Goal: Transaction & Acquisition: Purchase product/service

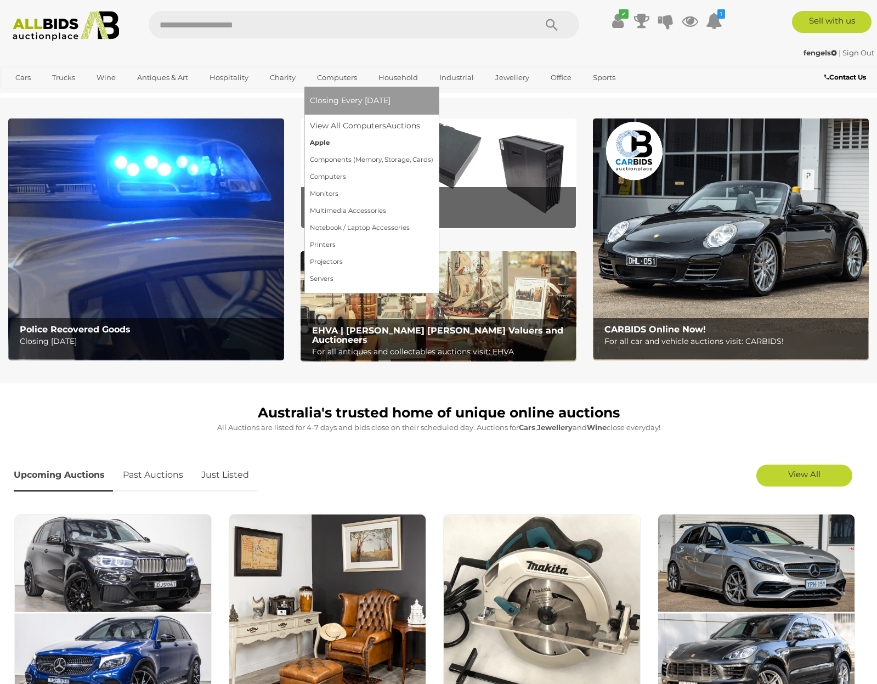
click at [322, 144] on link "Apple" at bounding box center [371, 142] width 123 height 17
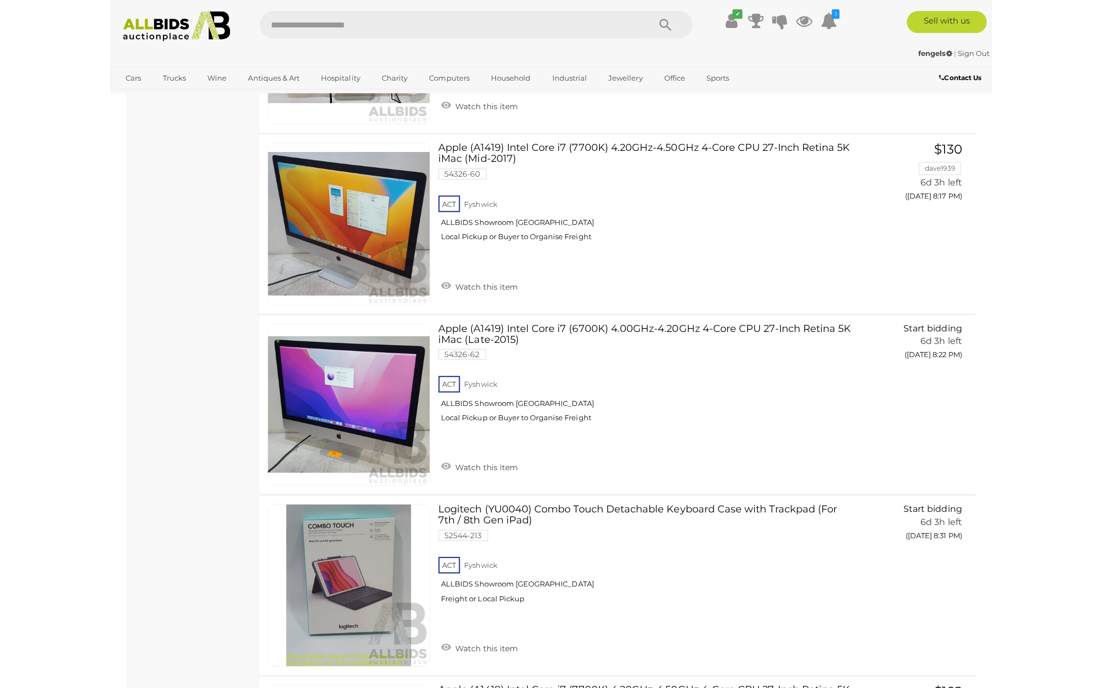
scroll to position [1408, 0]
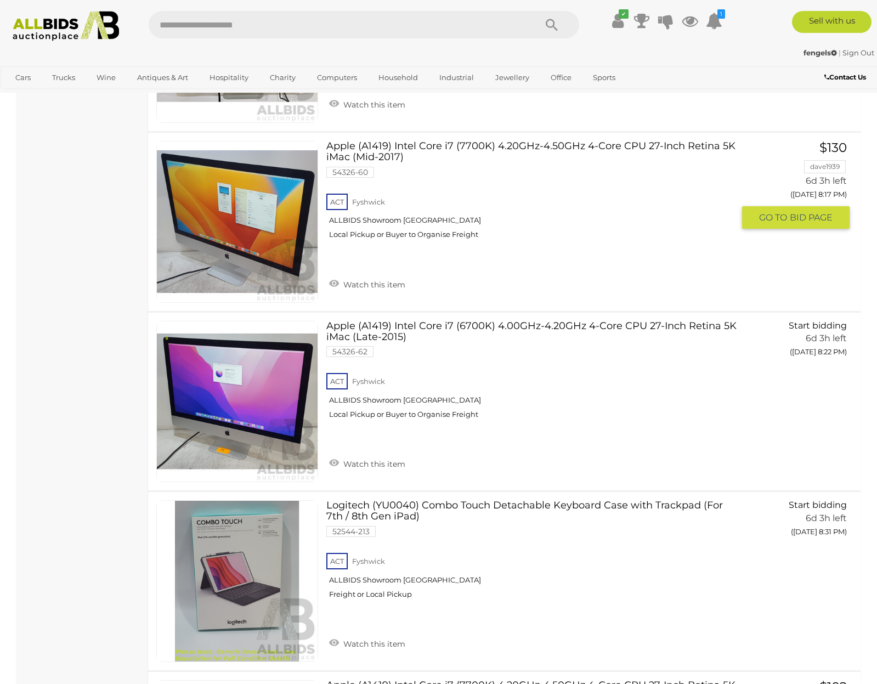
click at [775, 213] on span "GO TO" at bounding box center [774, 218] width 31 height 12
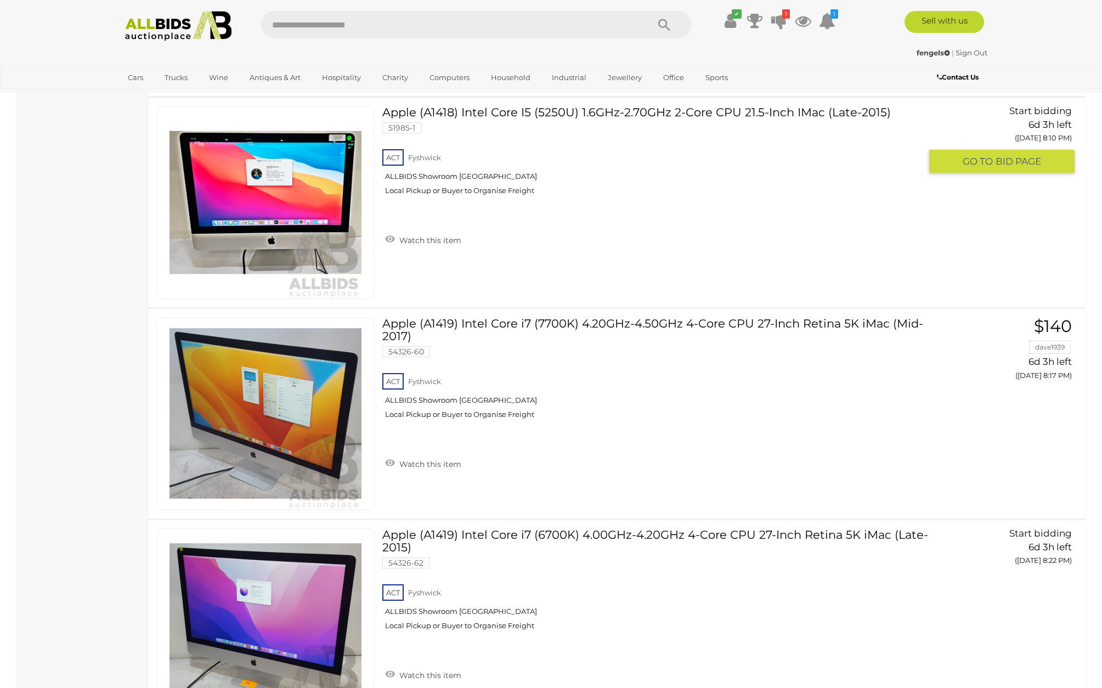
scroll to position [1411, 0]
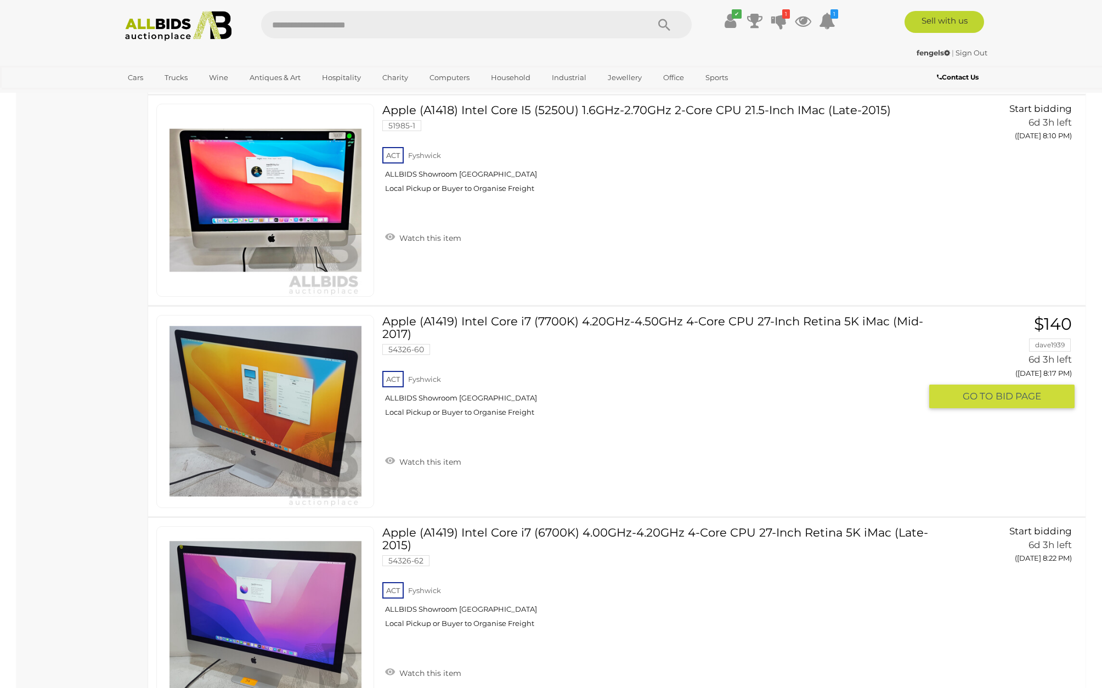
click at [562, 363] on link "Apple (A1419) Intel Core i7 (7700K) 4.20GHz-4.50GHz 4-Core CPU 27-Inch Retina 5…" at bounding box center [655, 370] width 530 height 110
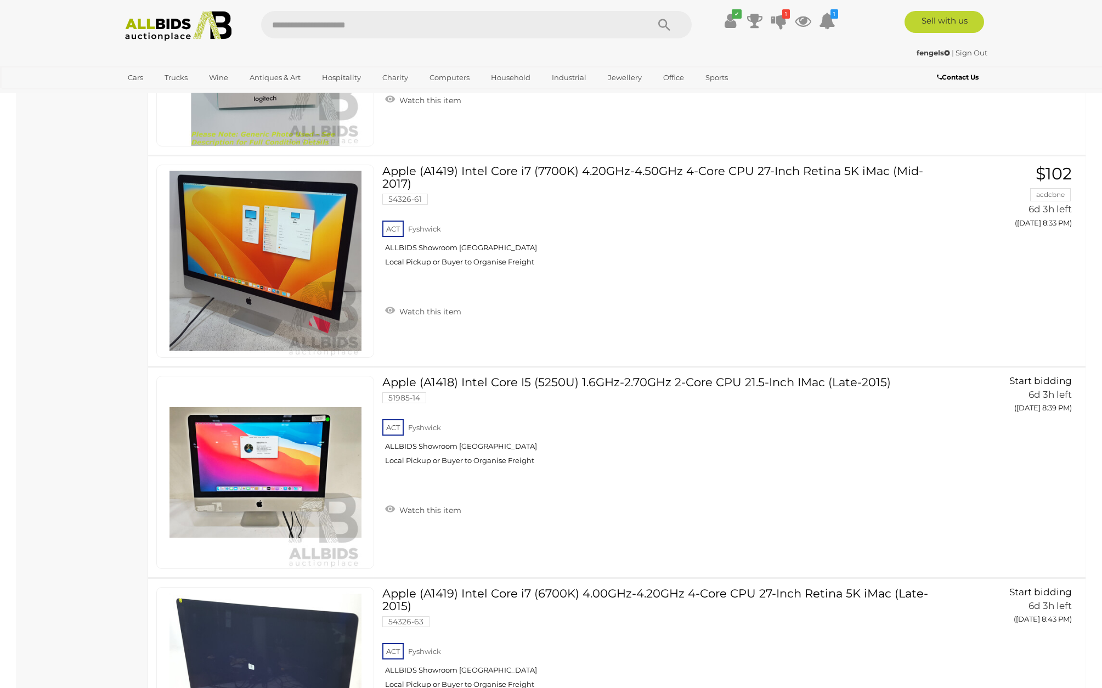
scroll to position [2199, 0]
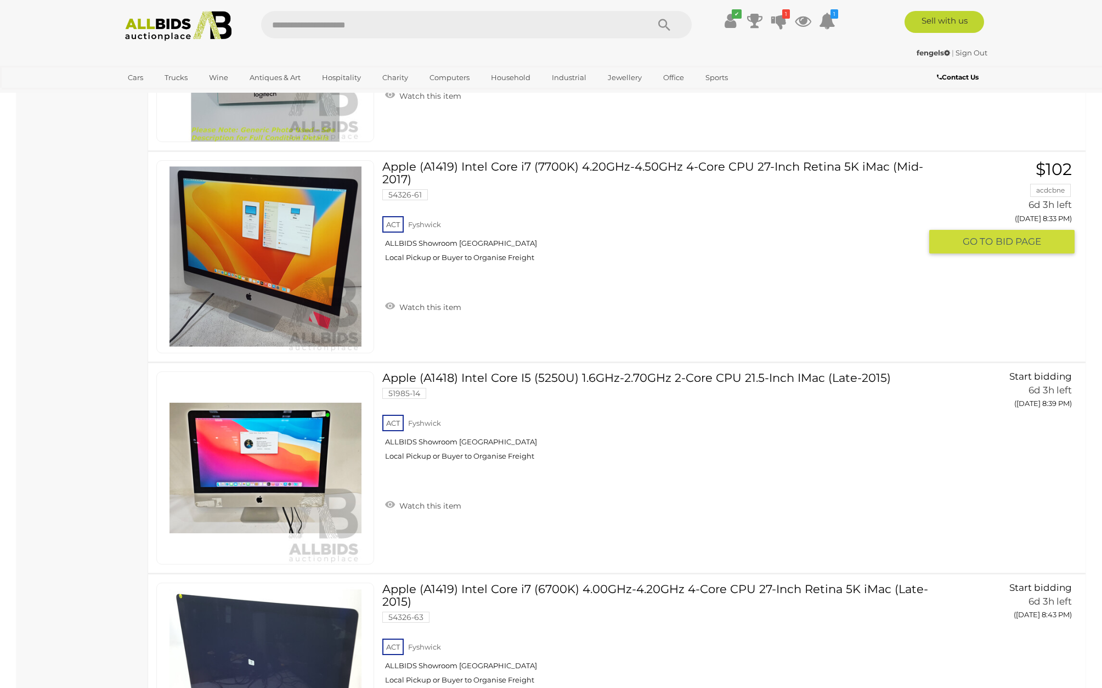
click at [480, 164] on link "Apple (A1419) Intel Core i7 (7700K) 4.20GHz-4.50GHz 4-Core CPU 27-Inch Retina 5…" at bounding box center [655, 215] width 530 height 110
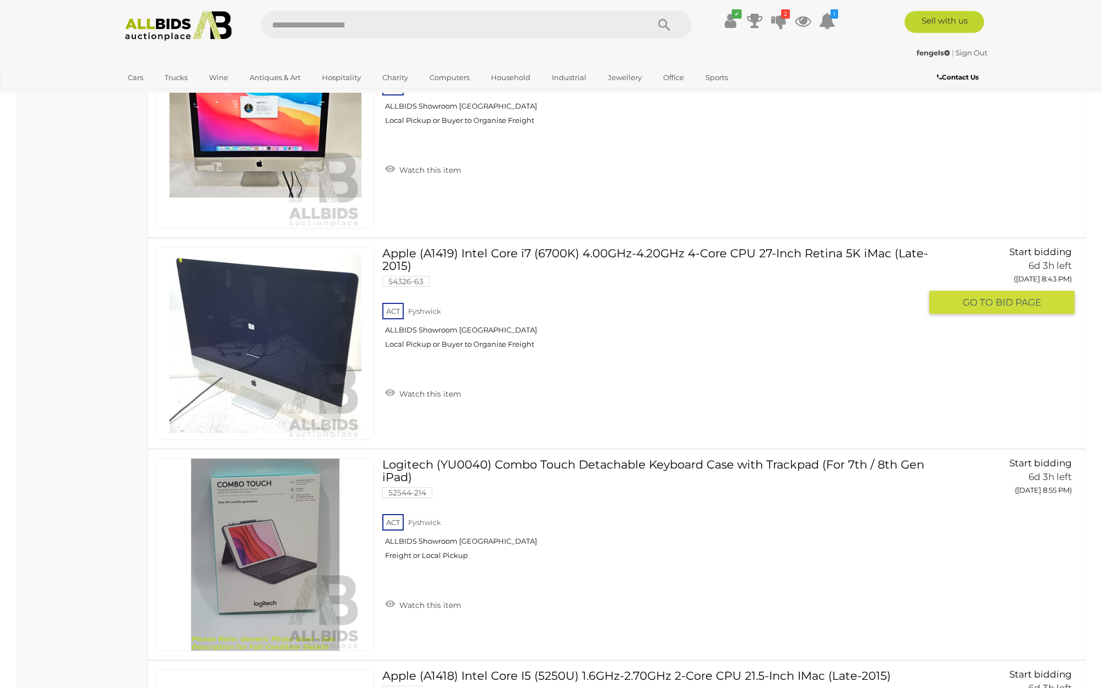
scroll to position [2533, 0]
click at [445, 251] on link "Apple (A1419) Intel Core i7 (6700K) 4.00GHz-4.20GHz 4-Core CPU 27-Inch Retina 5…" at bounding box center [655, 303] width 530 height 110
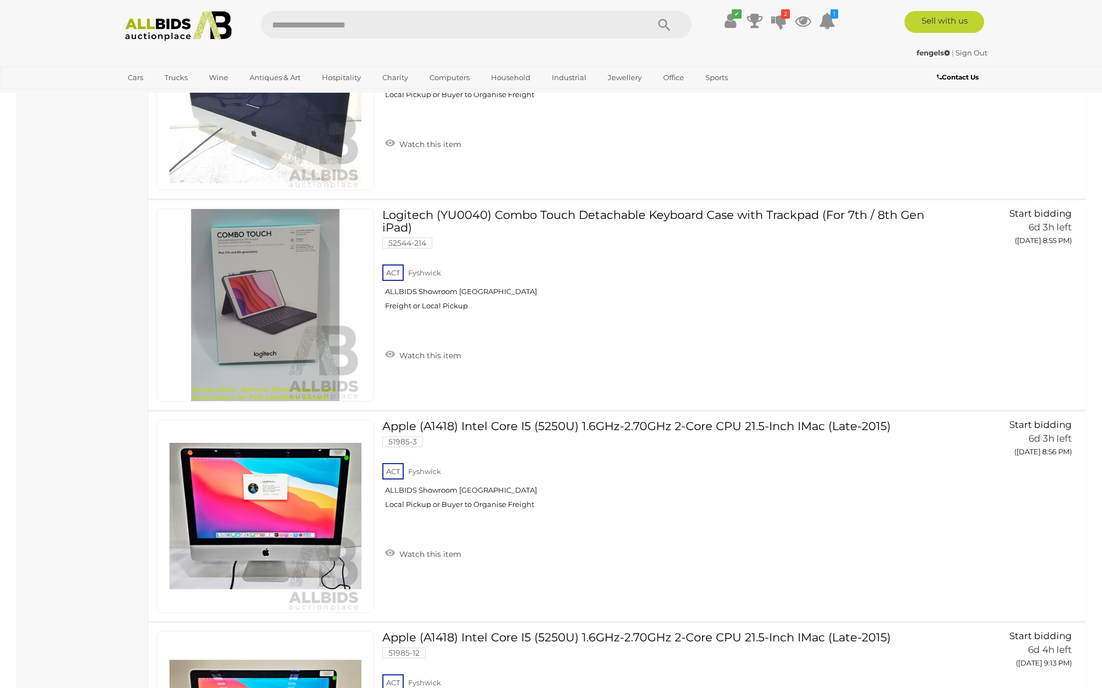
scroll to position [2789, 0]
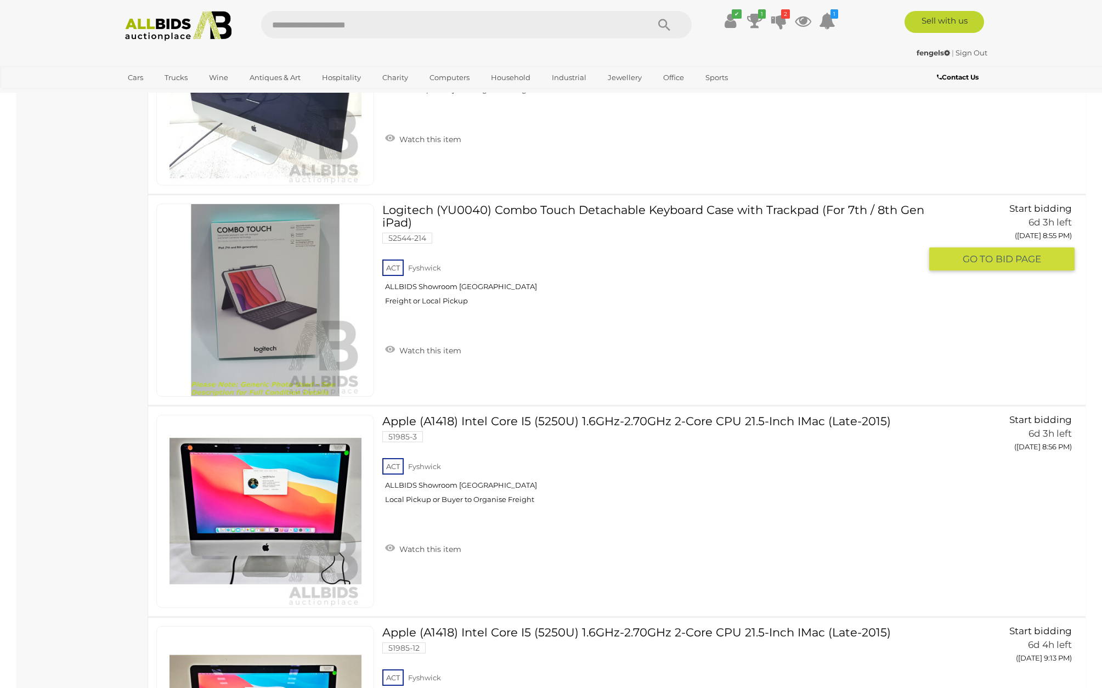
click at [465, 208] on link "Logitech (YU0040) Combo Touch Detachable Keyboard Case with Trackpad (For 7th /…" at bounding box center [655, 258] width 530 height 110
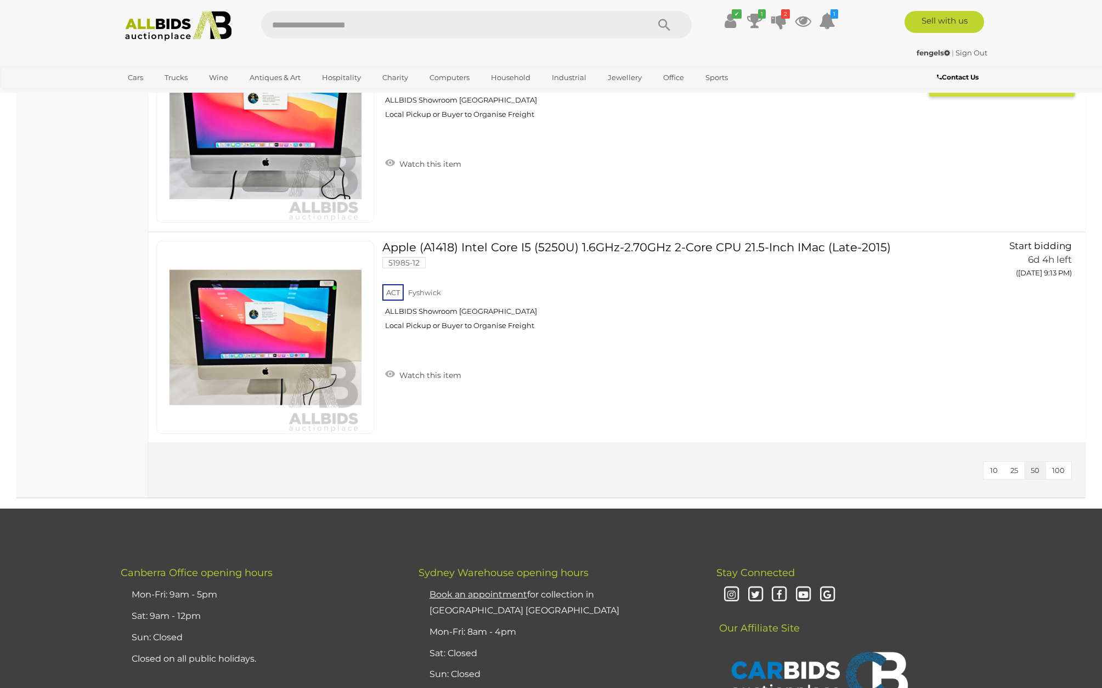
scroll to position [3183, 0]
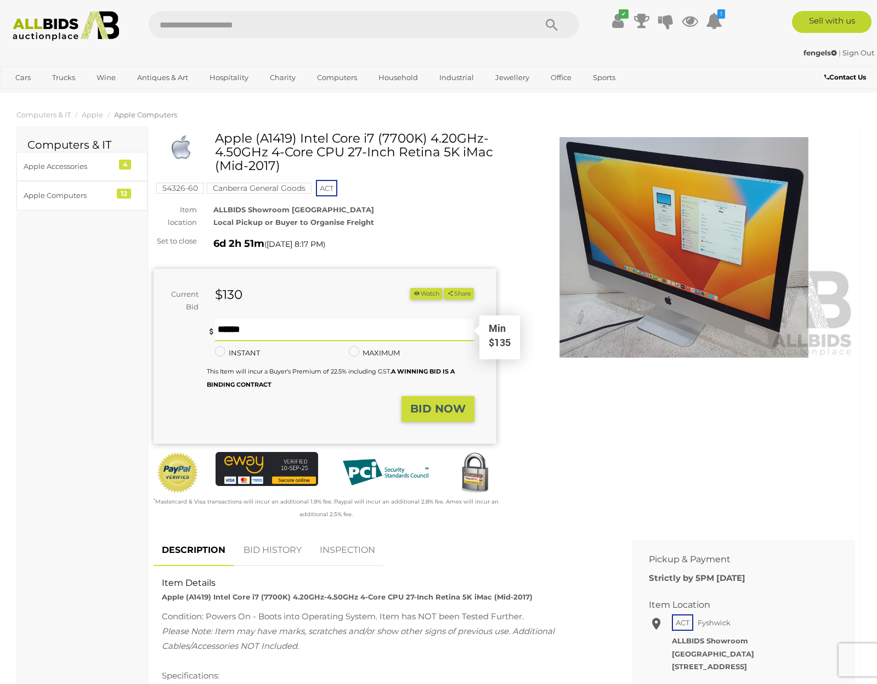
click at [264, 327] on input "text" at bounding box center [344, 330] width 259 height 22
type input "***"
click at [417, 405] on strong "BID NOW" at bounding box center [437, 408] width 55 height 13
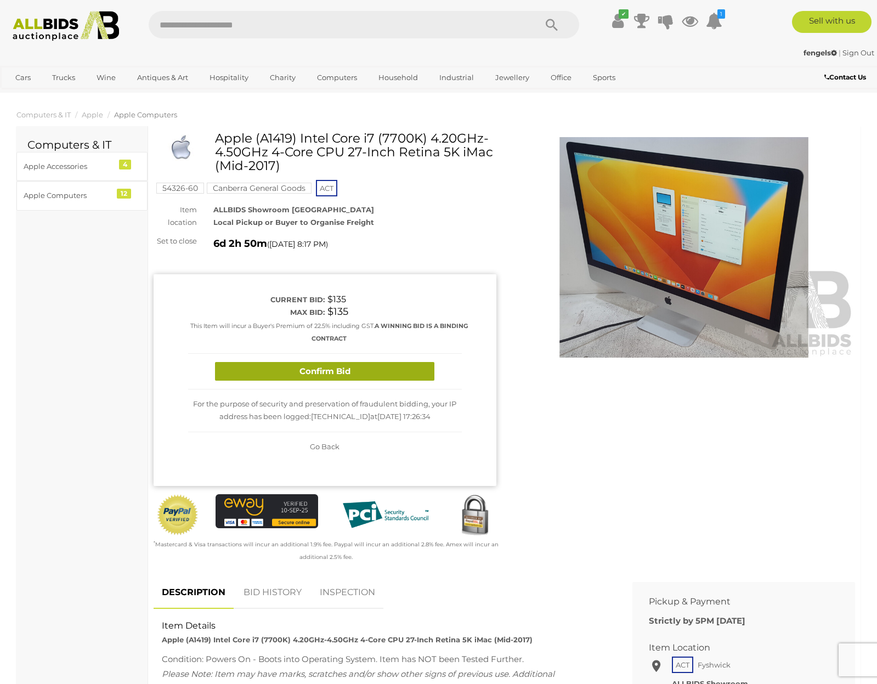
click at [322, 368] on button "Confirm Bid" at bounding box center [324, 371] width 219 height 19
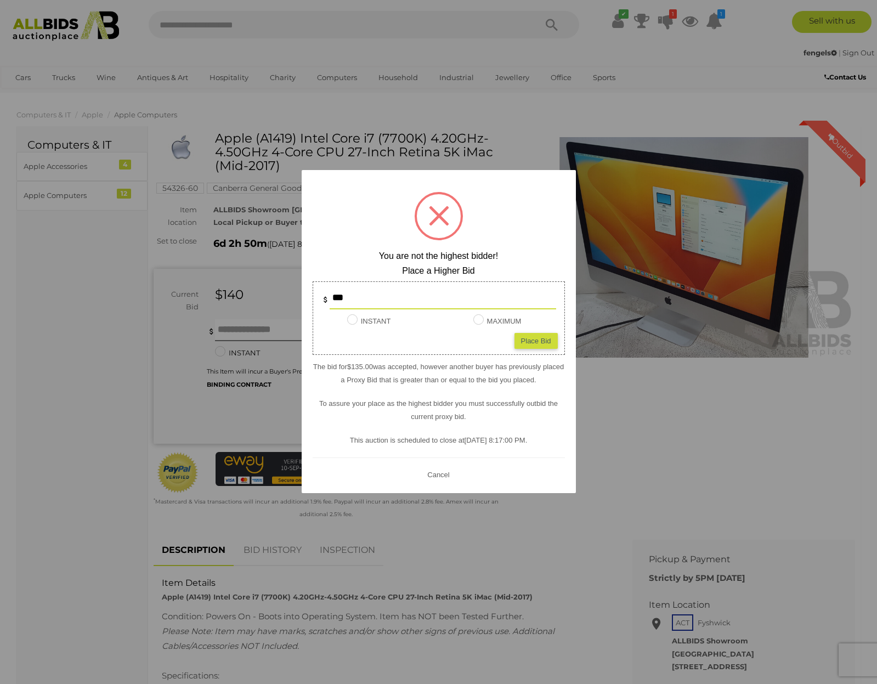
click at [443, 473] on button "Cancel" at bounding box center [438, 475] width 29 height 14
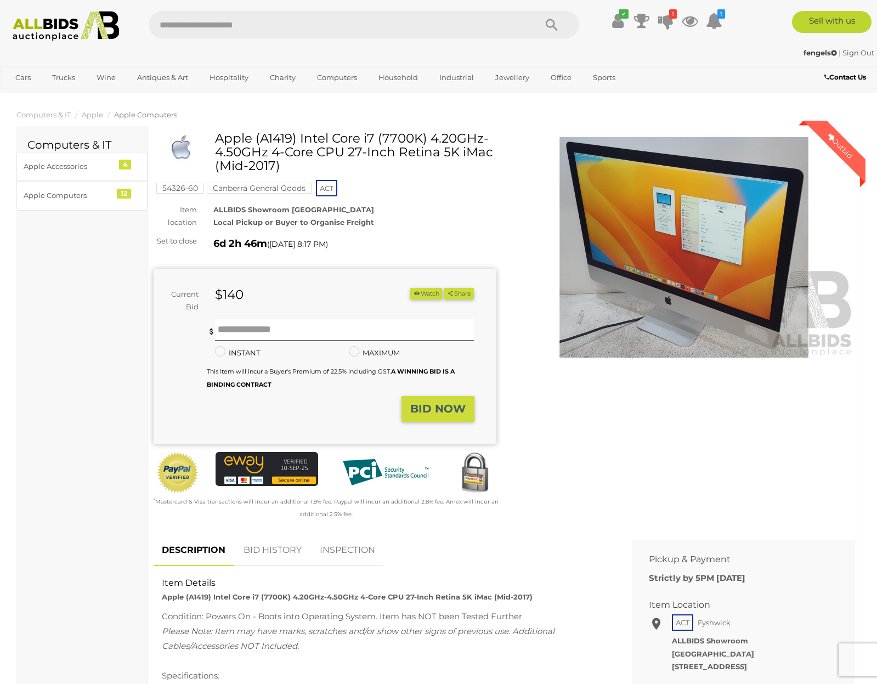
click at [371, 147] on h1 "Apple (A1419) Intel Core i7 (7700K) 4.20GHz-4.50GHz 4-Core CPU 27-Inch Retina 5…" at bounding box center [326, 153] width 335 height 42
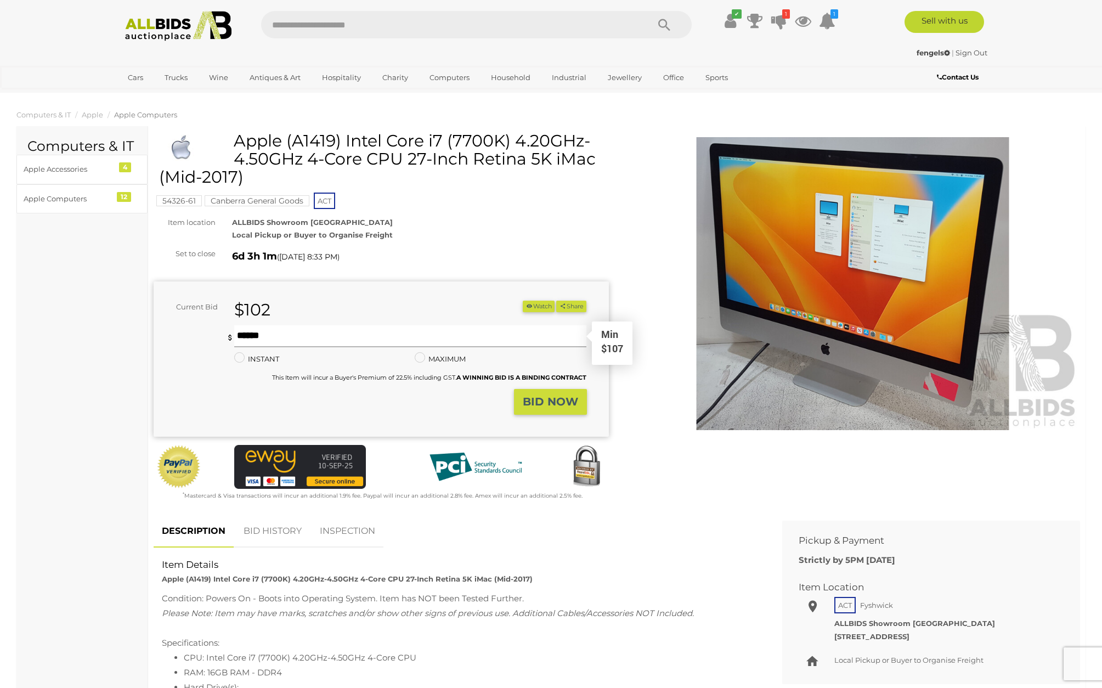
click at [377, 336] on input "text" at bounding box center [410, 336] width 353 height 22
type input "***"
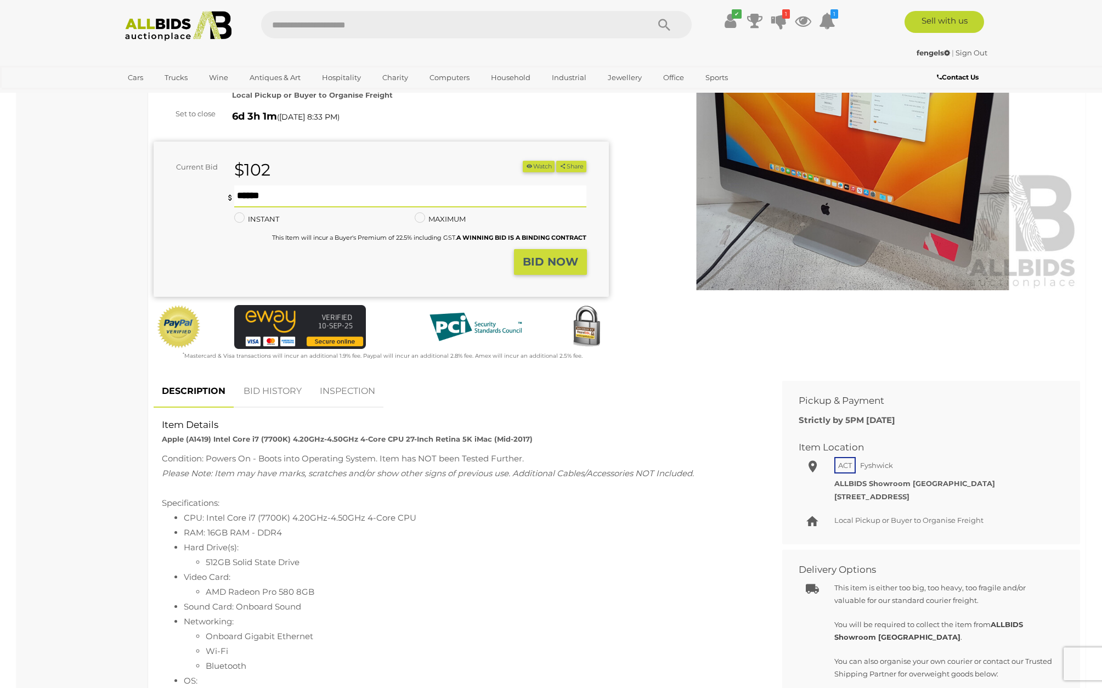
scroll to position [143, 0]
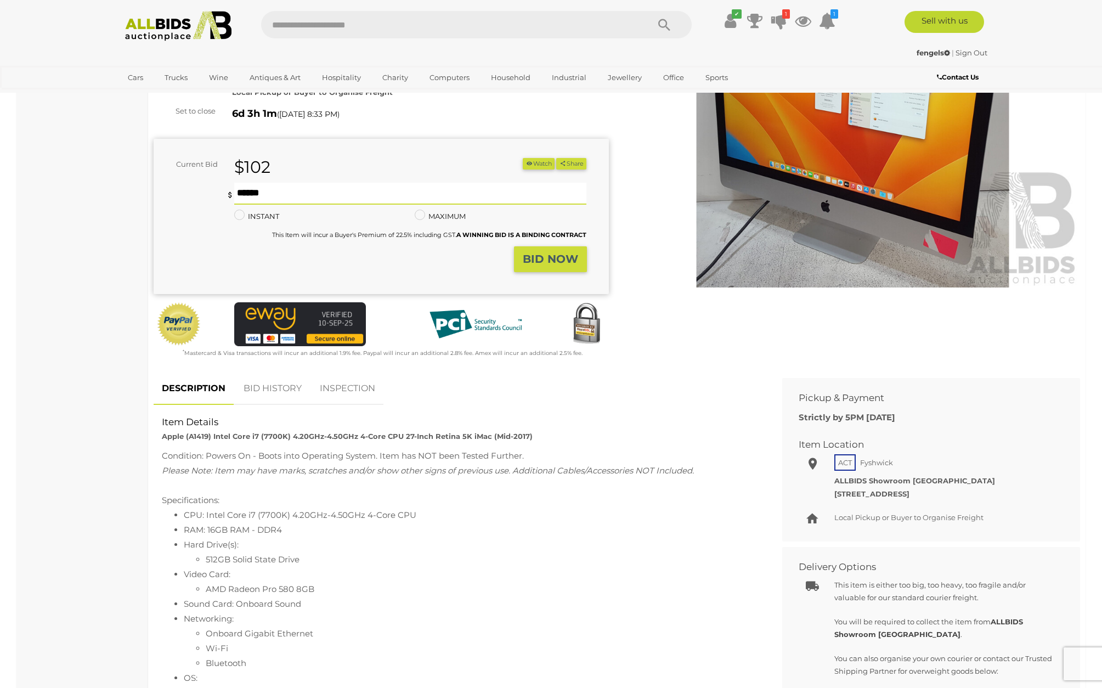
click at [535, 257] on strong "BID NOW" at bounding box center [550, 258] width 55 height 13
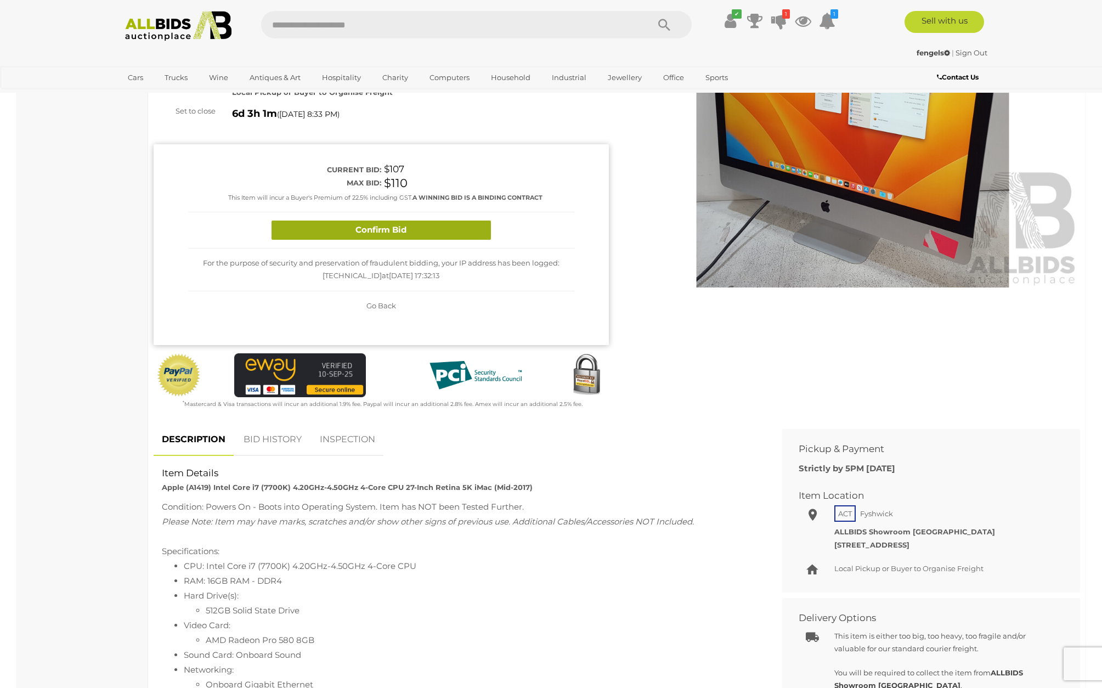
click at [390, 233] on button "Confirm Bid" at bounding box center [380, 229] width 219 height 19
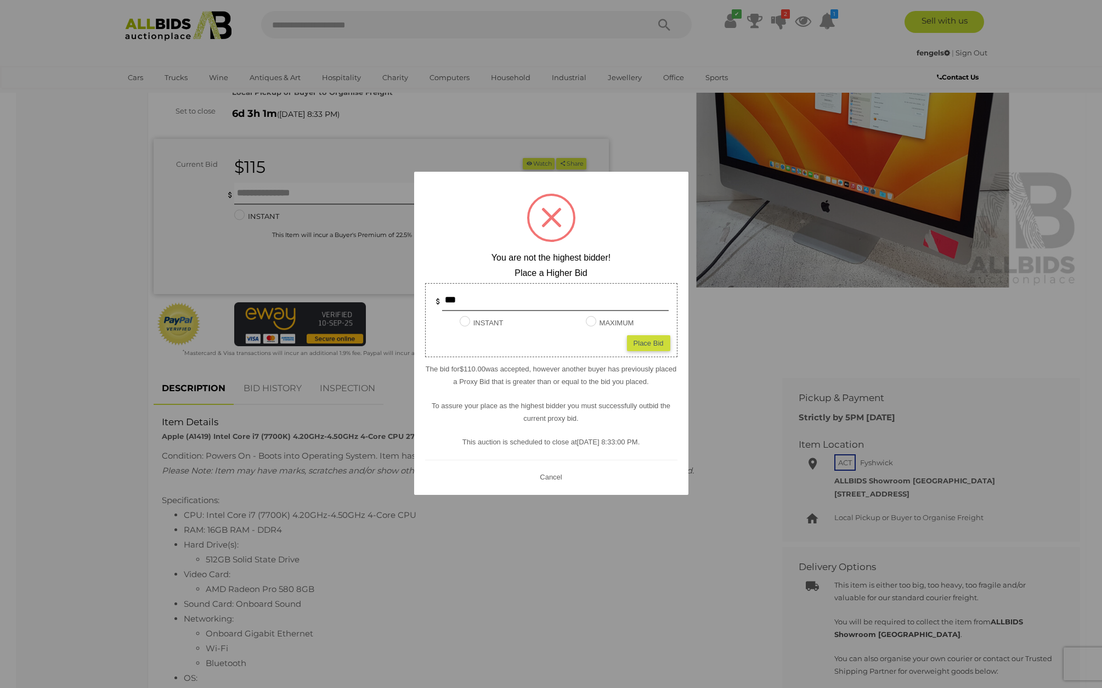
click at [553, 475] on button "Cancel" at bounding box center [550, 477] width 29 height 14
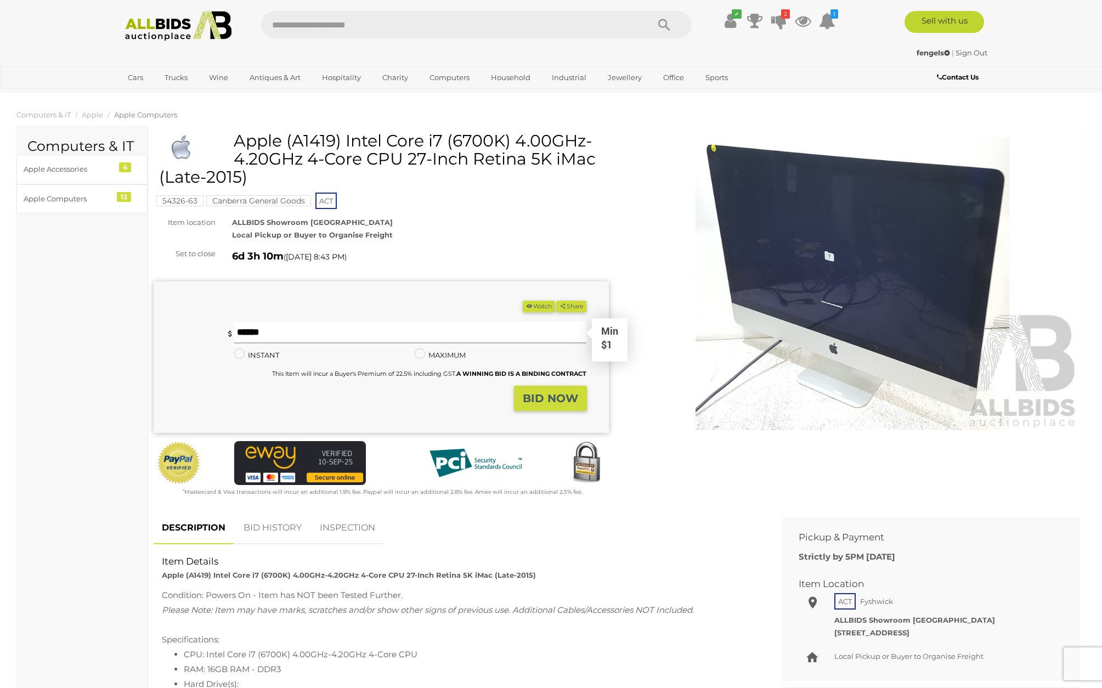
click at [426, 332] on input "text" at bounding box center [410, 332] width 353 height 22
click at [346, 330] on input "text" at bounding box center [410, 332] width 353 height 22
type input "**"
click at [551, 398] on strong "BID NOW" at bounding box center [550, 398] width 55 height 13
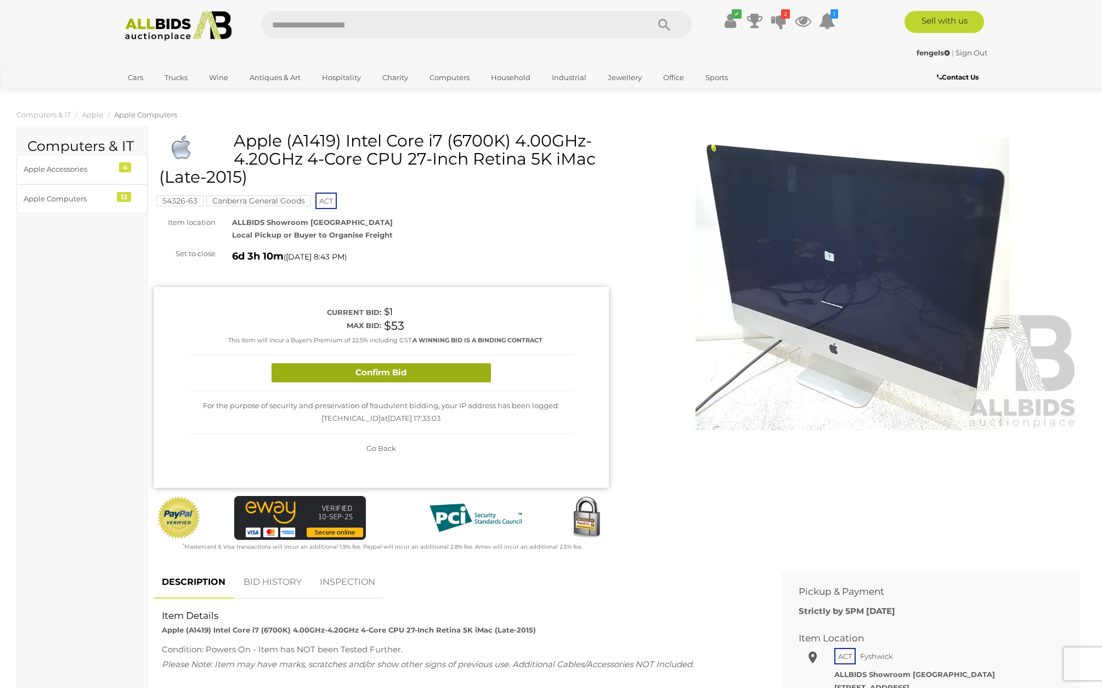
click at [407, 372] on button "Confirm Bid" at bounding box center [380, 372] width 219 height 19
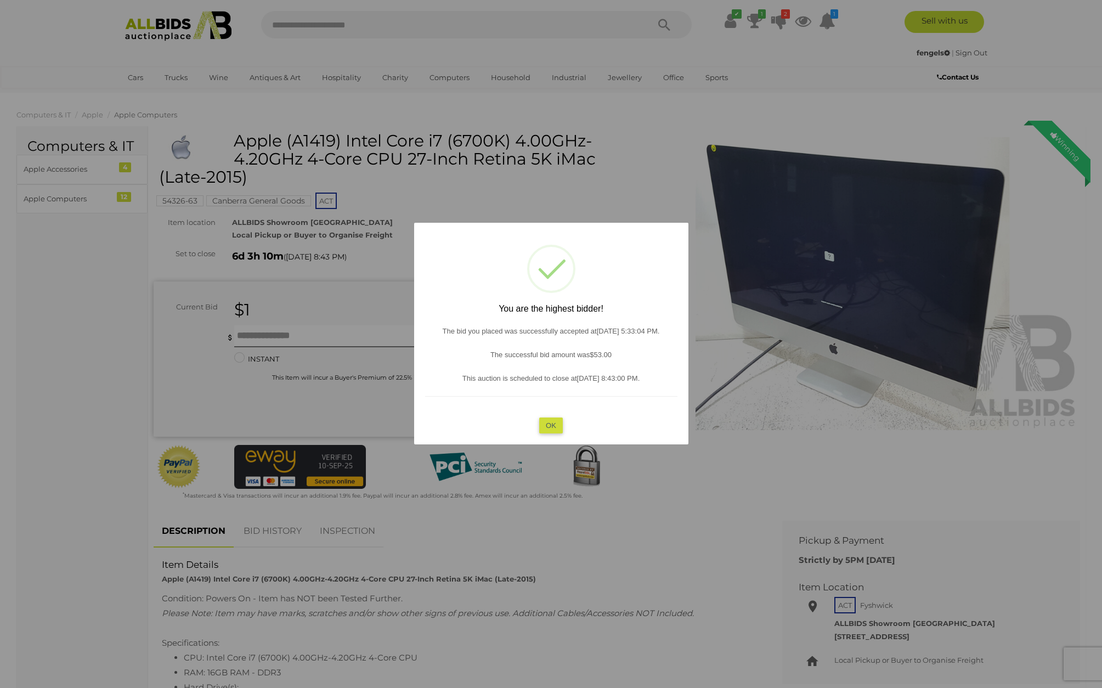
click at [552, 424] on button "OK" at bounding box center [551, 425] width 24 height 16
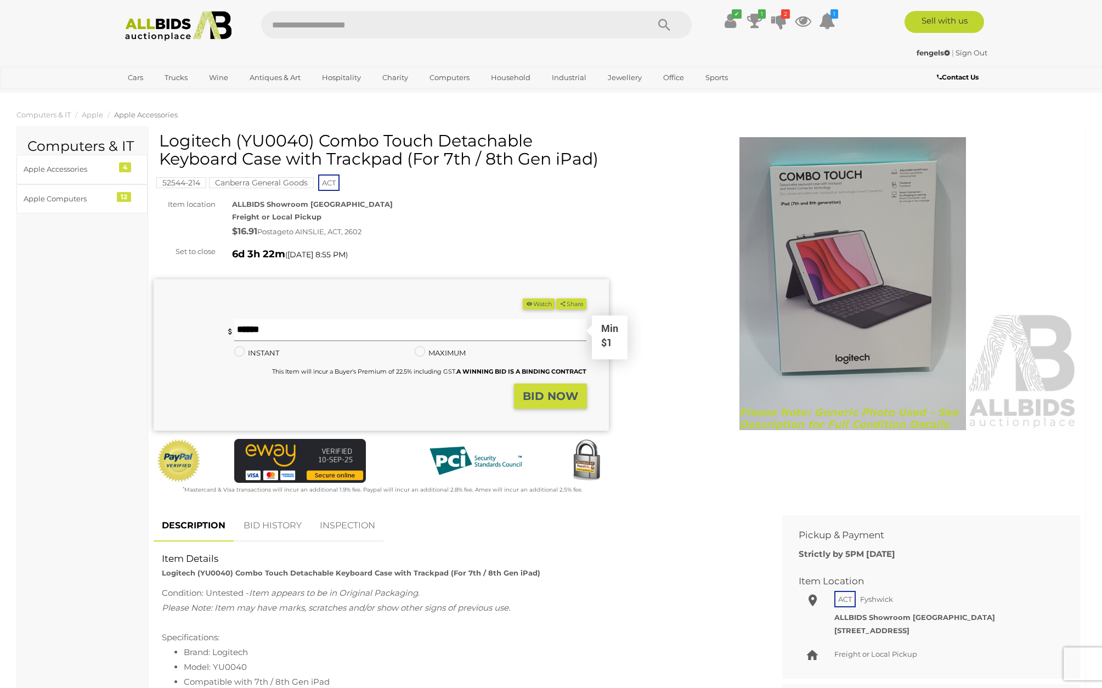
click at [263, 330] on input "text" at bounding box center [410, 330] width 353 height 22
type input "**"
click at [529, 392] on strong "BID NOW" at bounding box center [550, 395] width 55 height 13
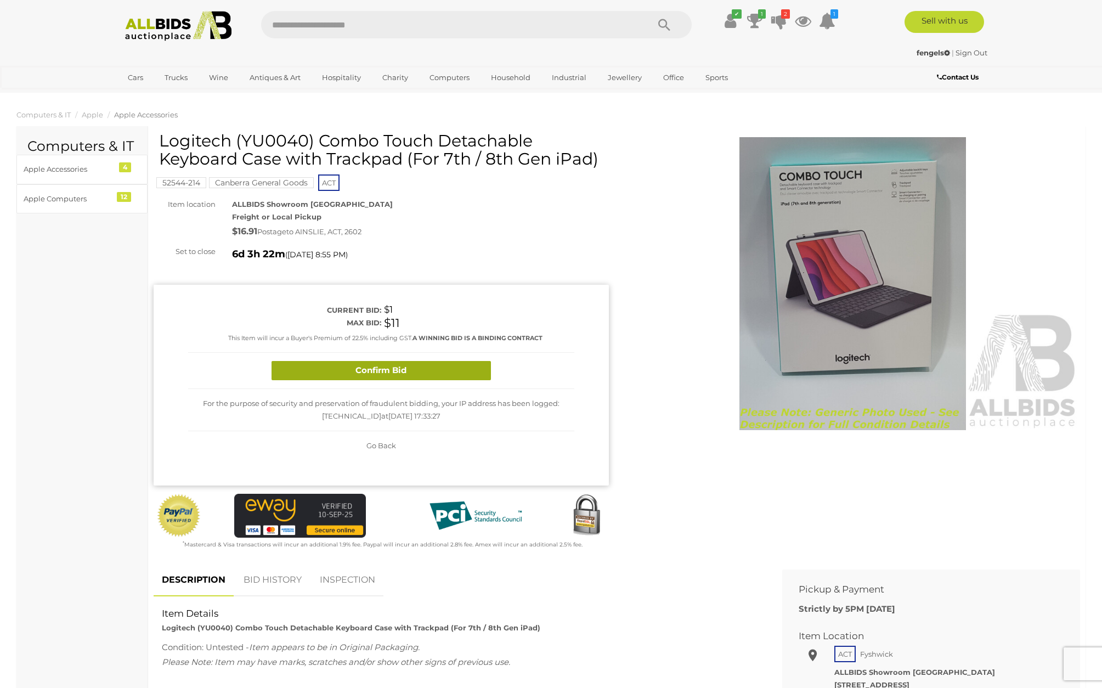
click at [399, 370] on button "Confirm Bid" at bounding box center [380, 370] width 219 height 19
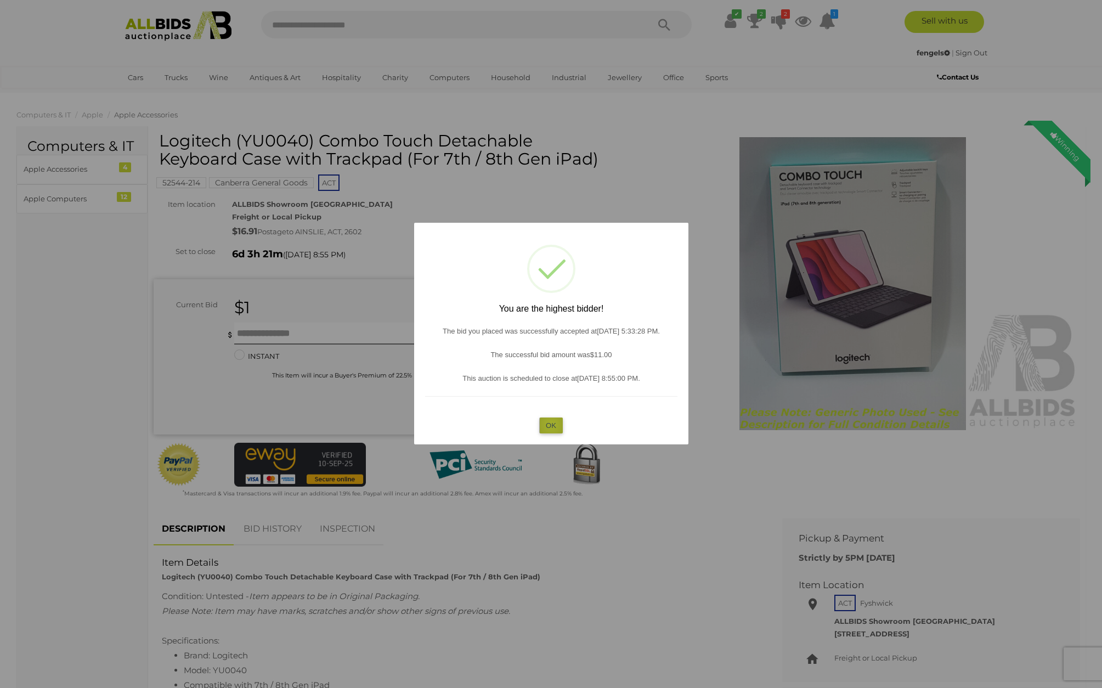
click at [551, 423] on button "OK" at bounding box center [551, 425] width 24 height 16
